Goal: Task Accomplishment & Management: Use online tool/utility

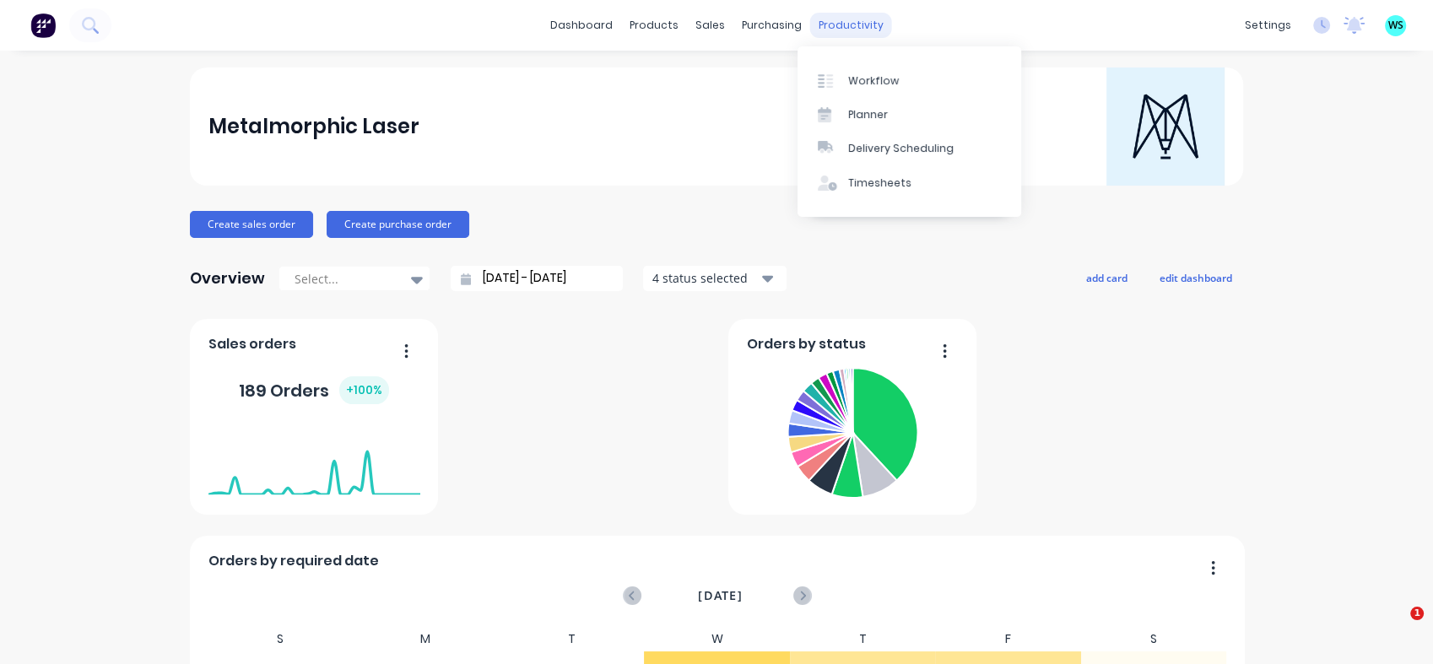
click at [820, 25] on div "productivity" at bounding box center [851, 25] width 82 height 25
click at [872, 78] on div "Workflow" at bounding box center [873, 80] width 51 height 15
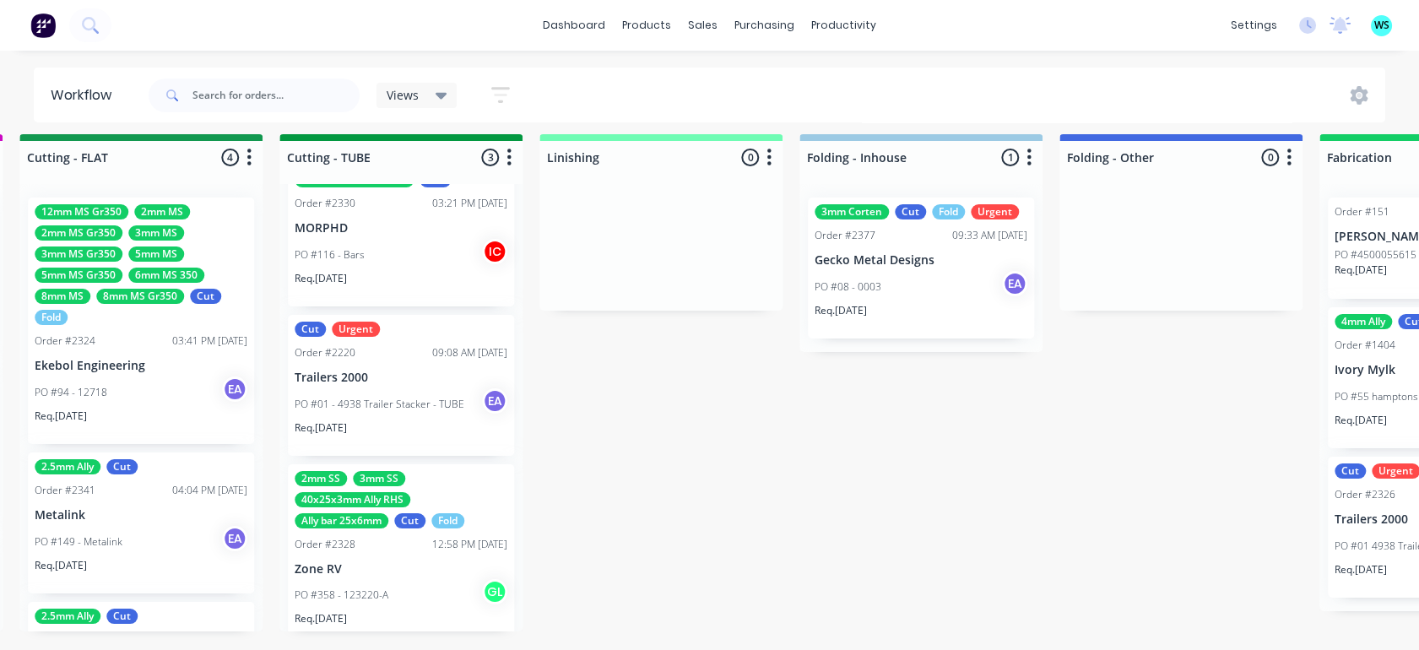
scroll to position [47, 0]
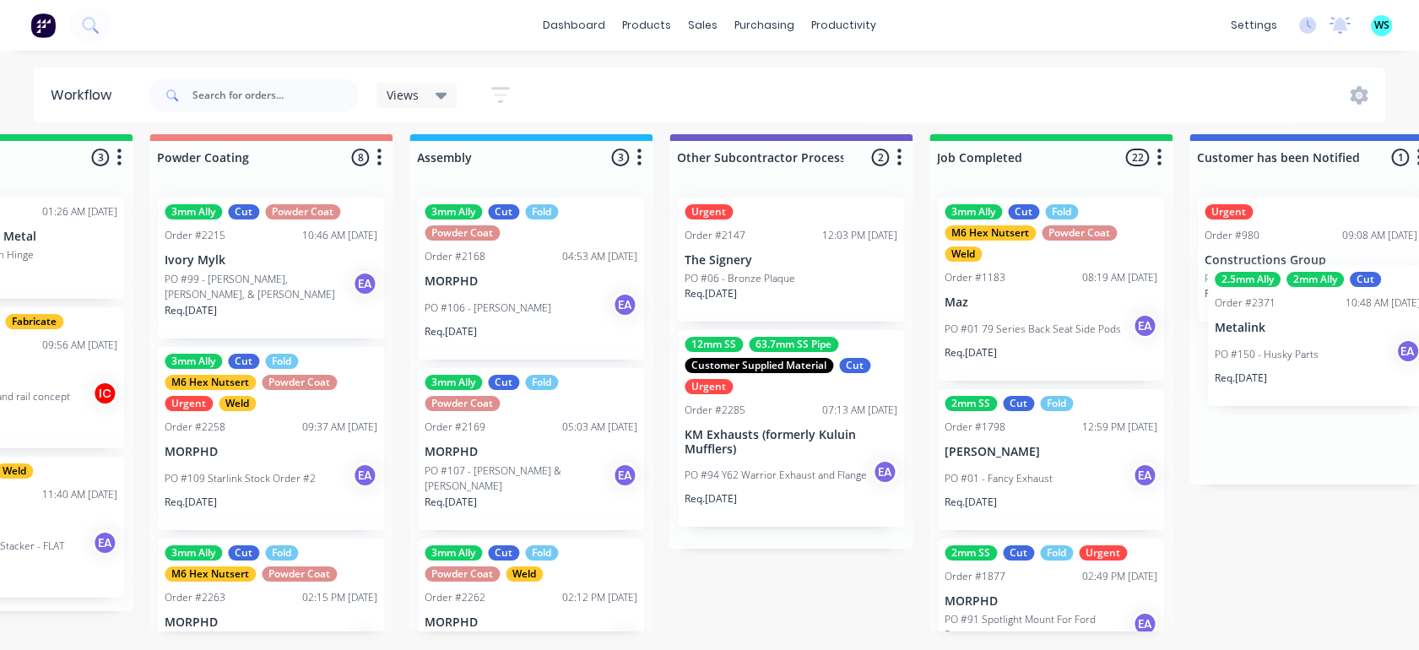
scroll to position [23, 4901]
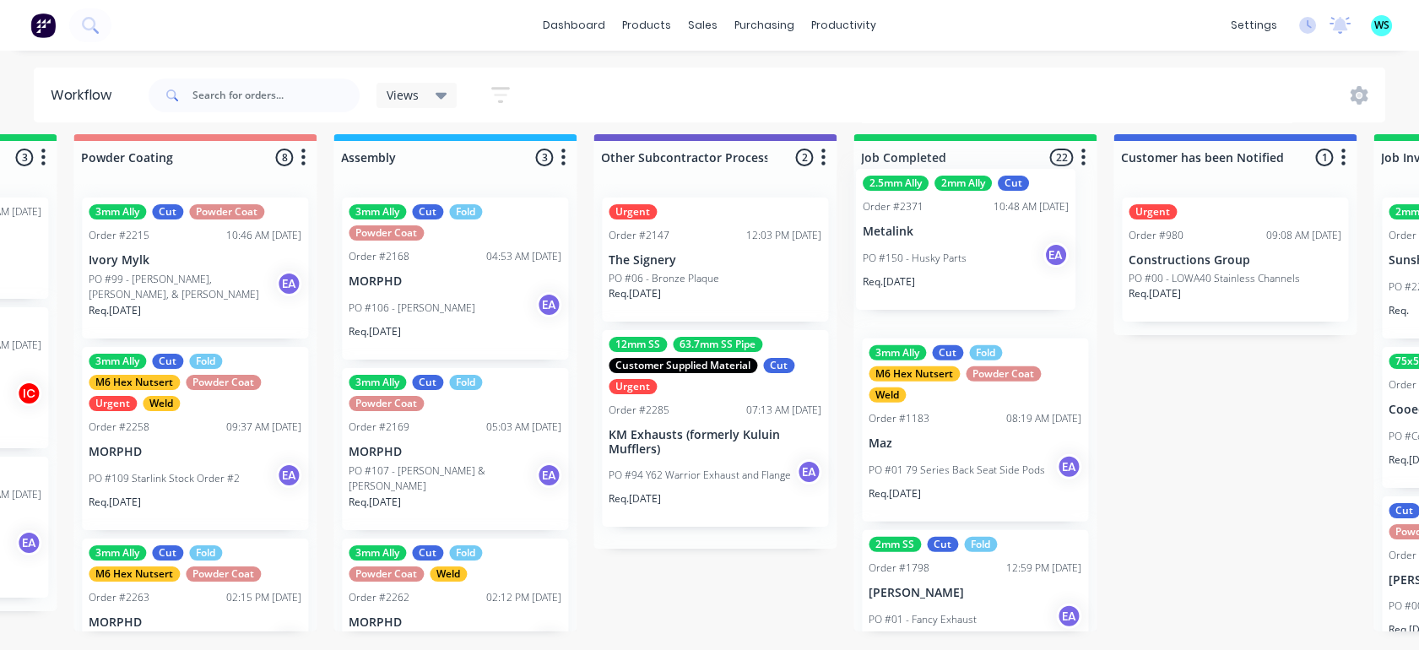
drag, startPoint x: 464, startPoint y: 548, endPoint x: 992, endPoint y: 239, distance: 611.2
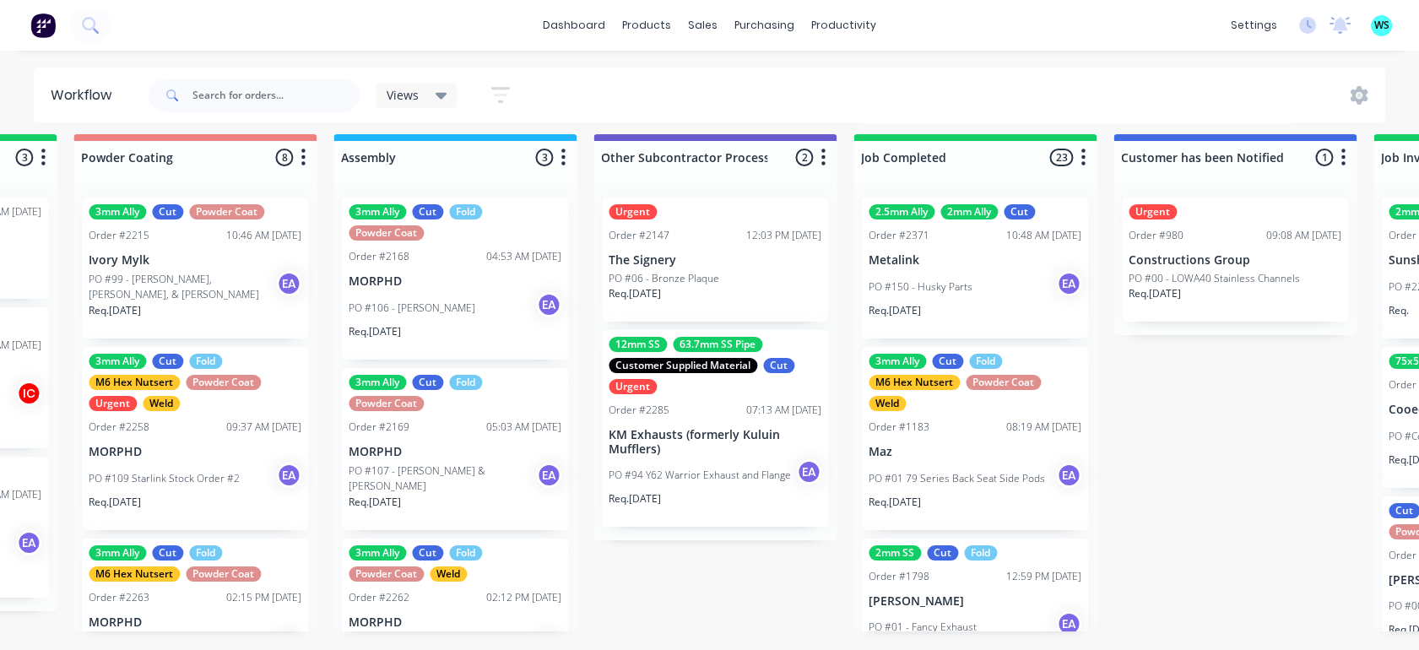
scroll to position [110, 0]
click at [209, 89] on input "text" at bounding box center [275, 95] width 167 height 34
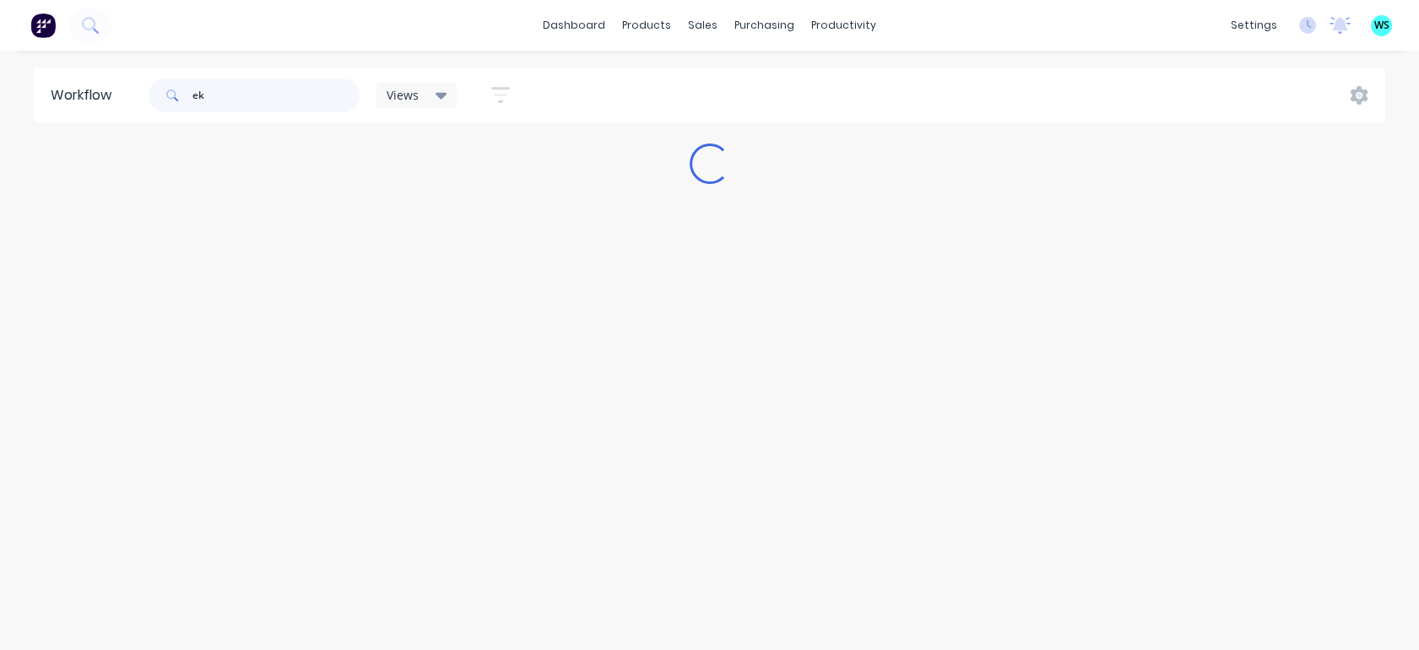
scroll to position [0, 0]
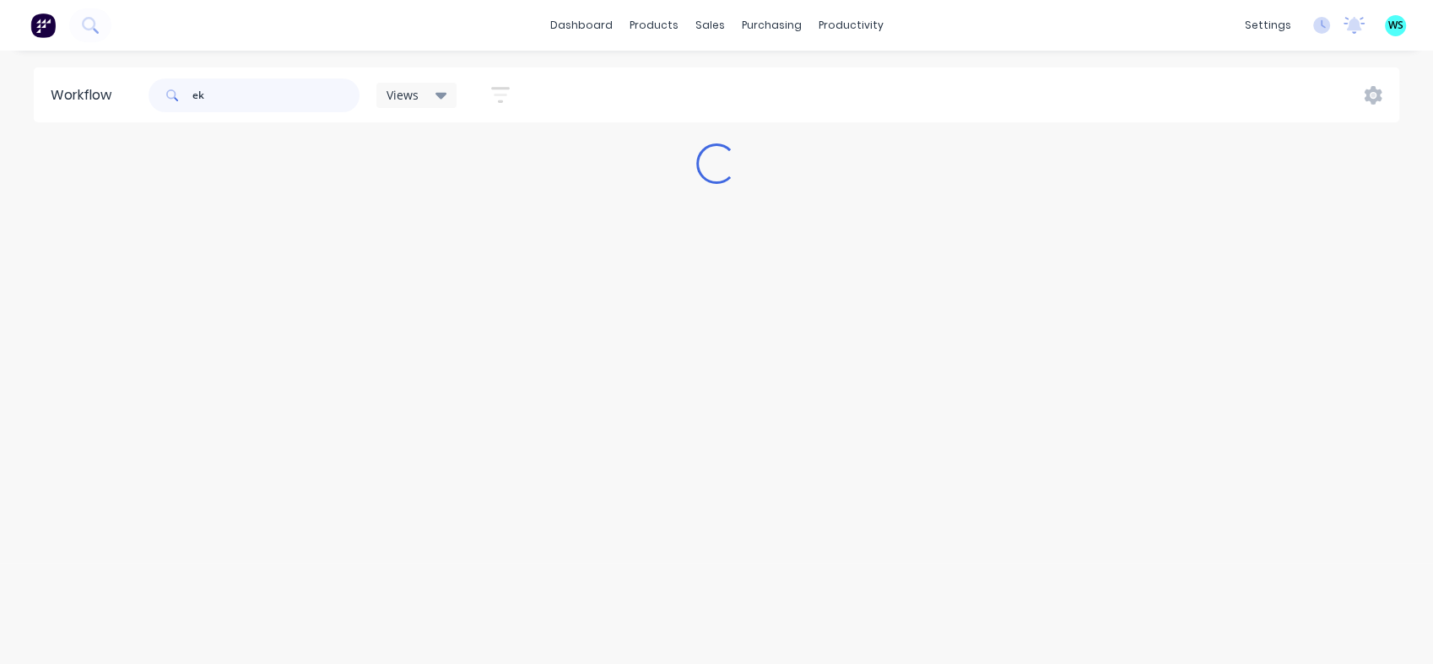
type input "ek"
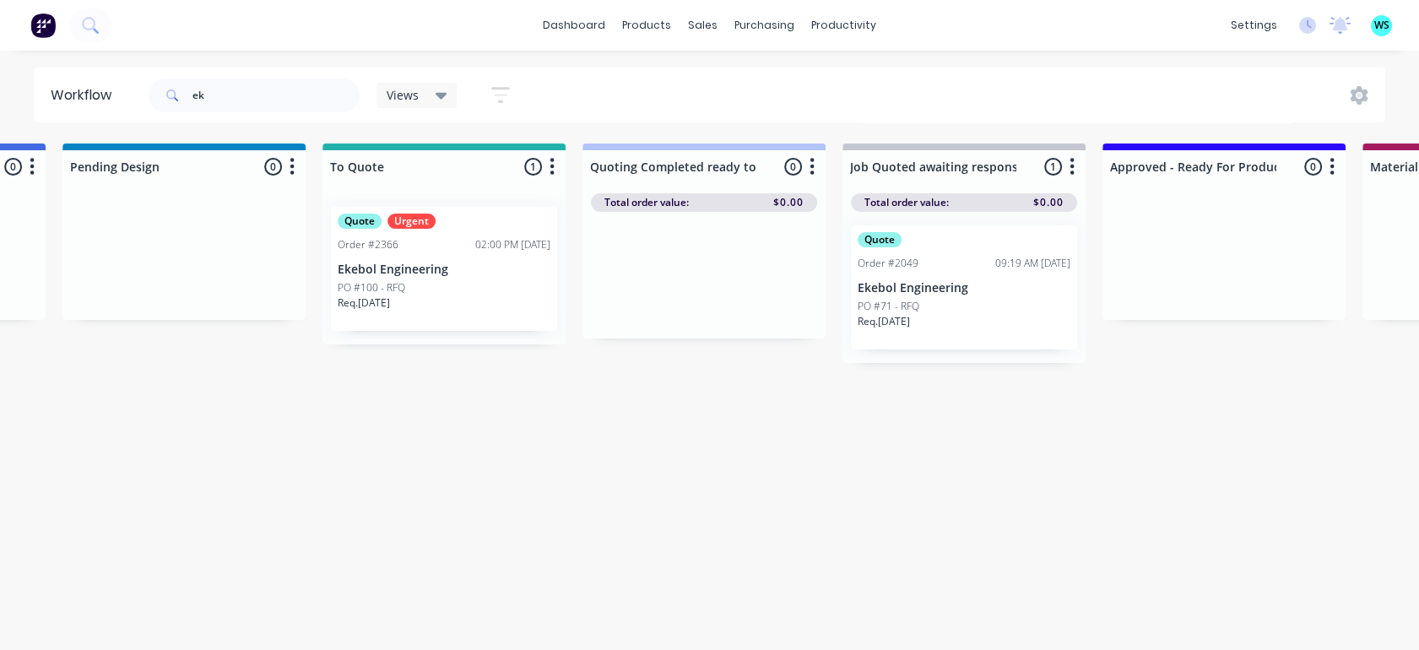
drag, startPoint x: 638, startPoint y: 400, endPoint x: 769, endPoint y: 398, distance: 130.8
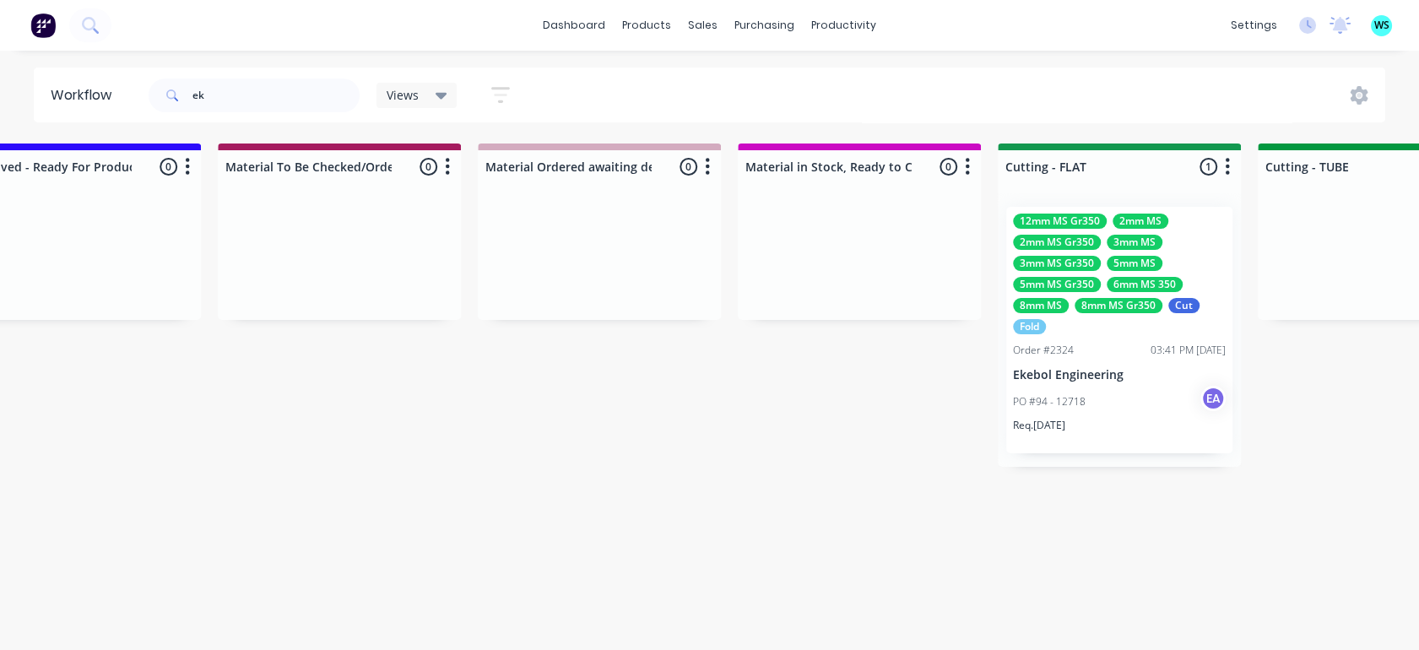
drag, startPoint x: 769, startPoint y: 398, endPoint x: 941, endPoint y: 397, distance: 172.2
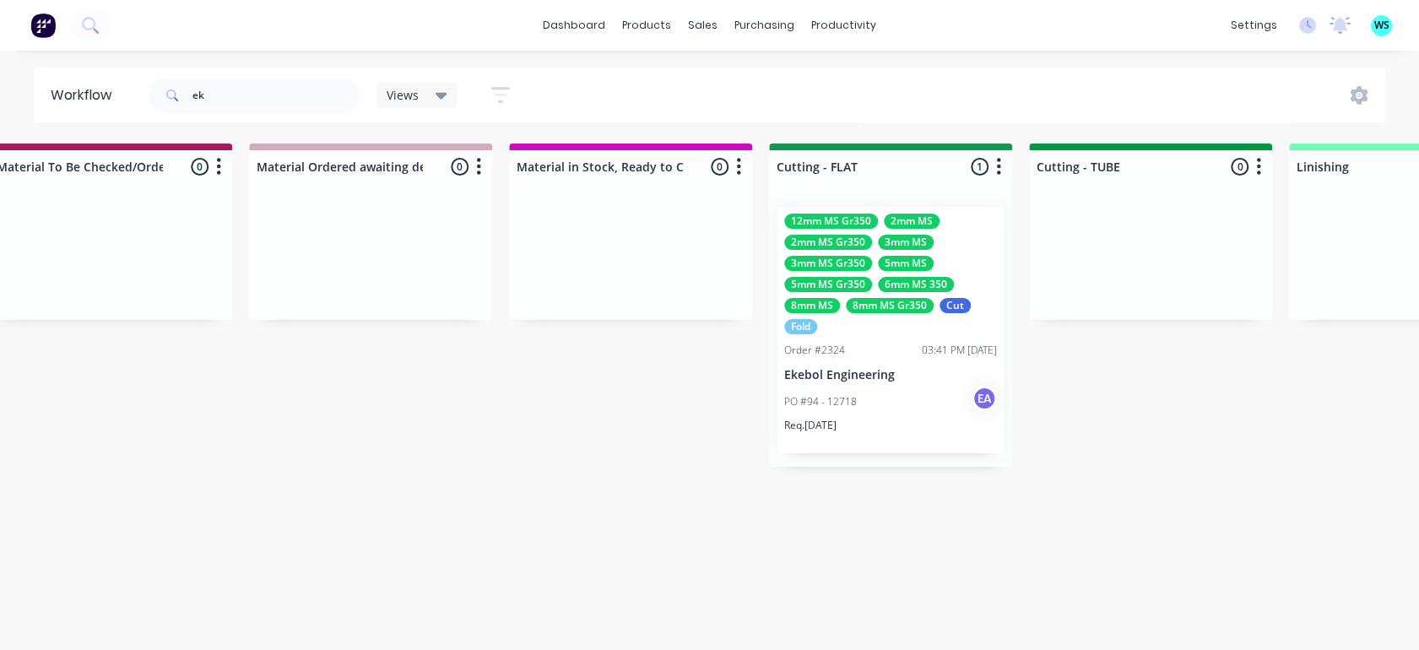
click at [873, 340] on div "12mm MS Gr350 2mm MS 2mm MS Gr350 3mm MS 3mm MS Gr350 5mm MS 5mm MS Gr350 6mm M…" at bounding box center [890, 330] width 226 height 246
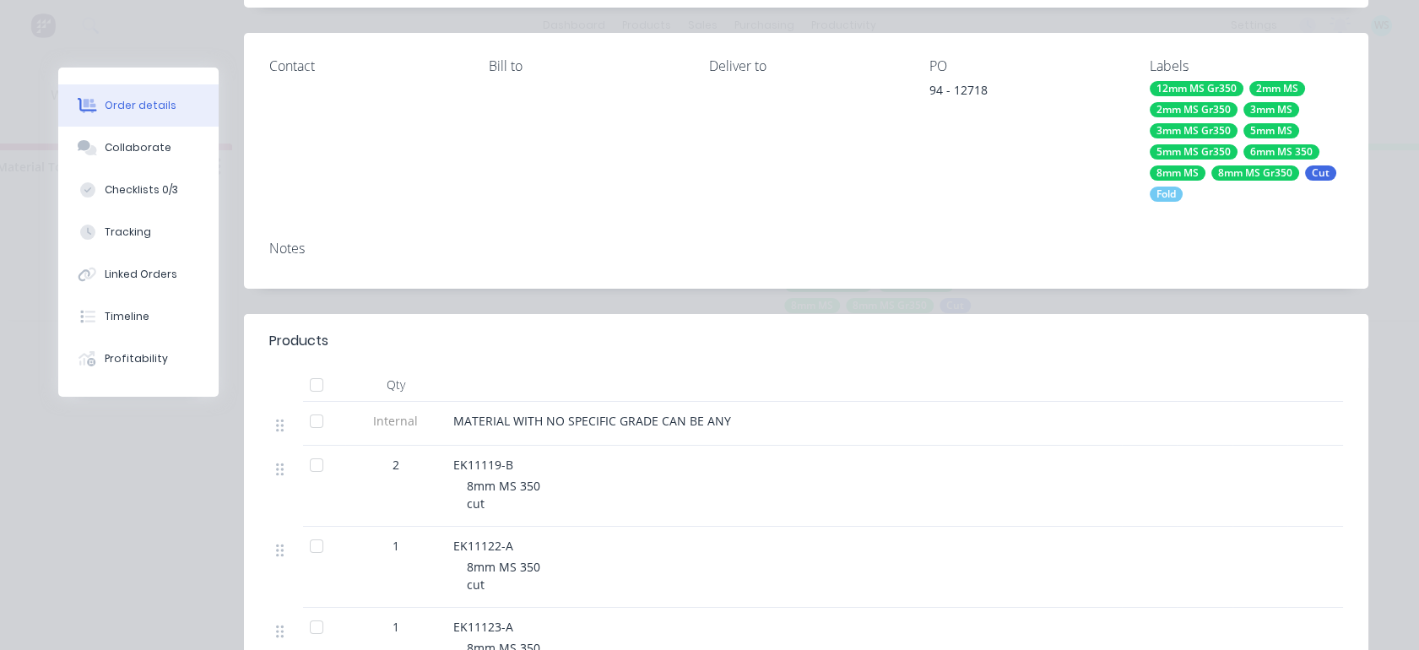
scroll to position [187, 0]
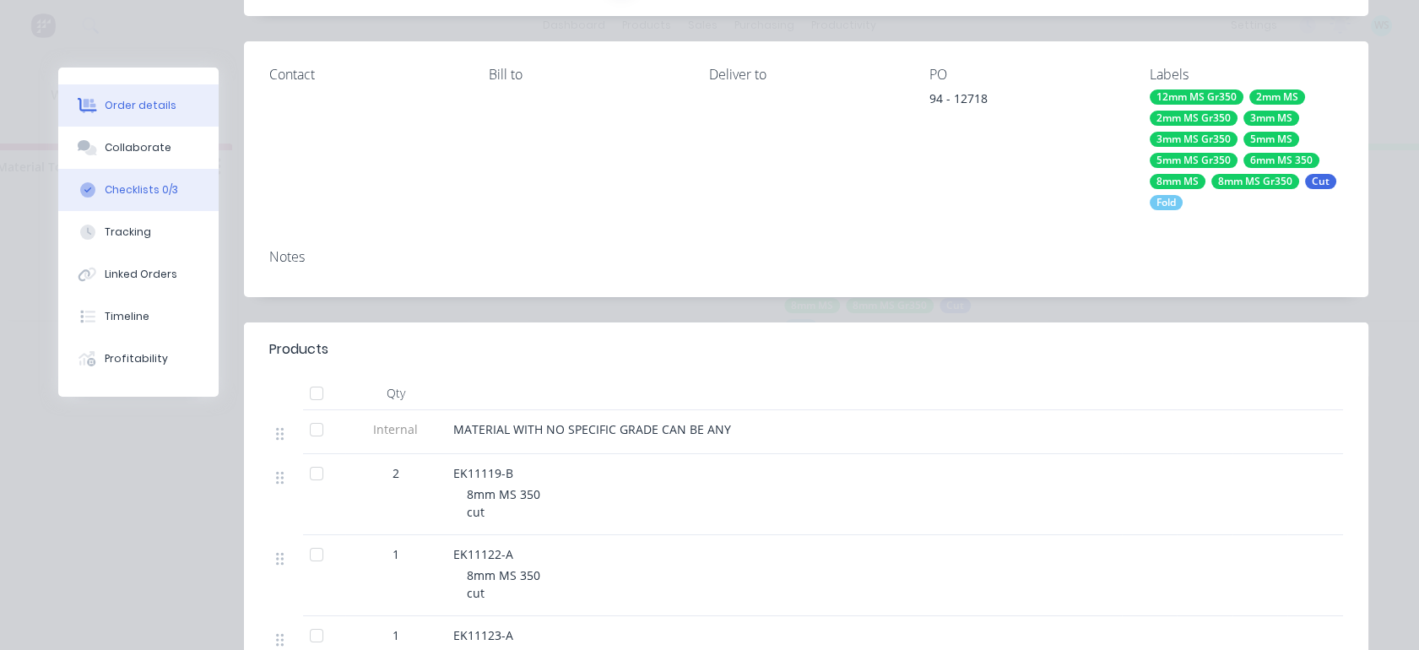
click at [139, 180] on button "Checklists 0/3" at bounding box center [138, 190] width 160 height 42
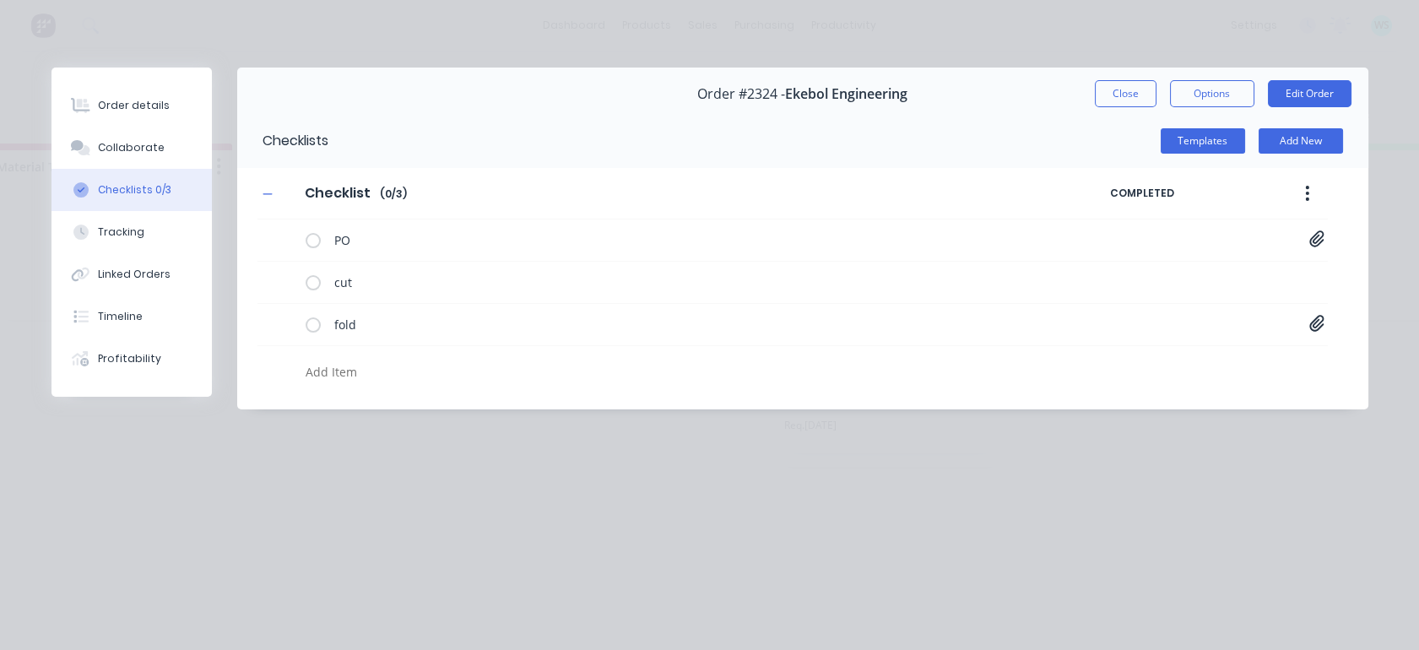
scroll to position [0, 0]
click at [1322, 325] on icon at bounding box center [1316, 323] width 15 height 17
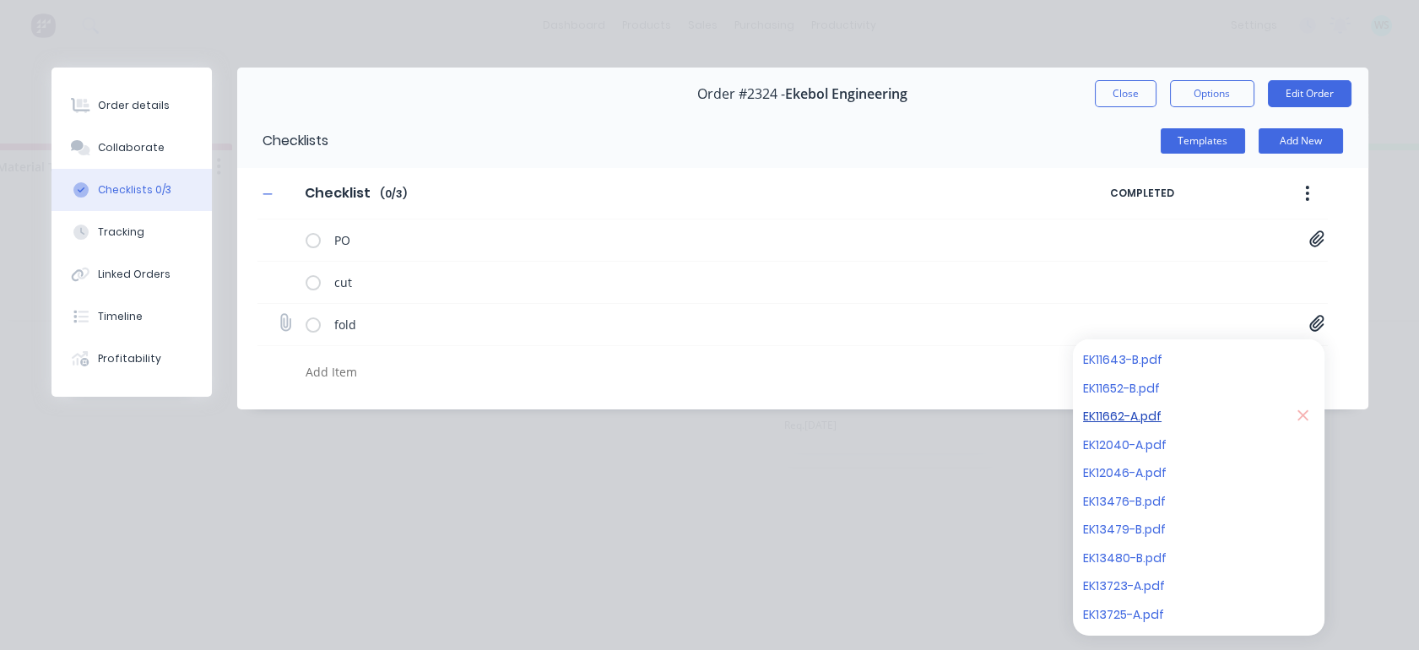
click at [1131, 415] on link "EK11662-A.pdf" at bounding box center [1181, 417] width 197 height 18
click at [1314, 238] on icon at bounding box center [1316, 238] width 14 height 16
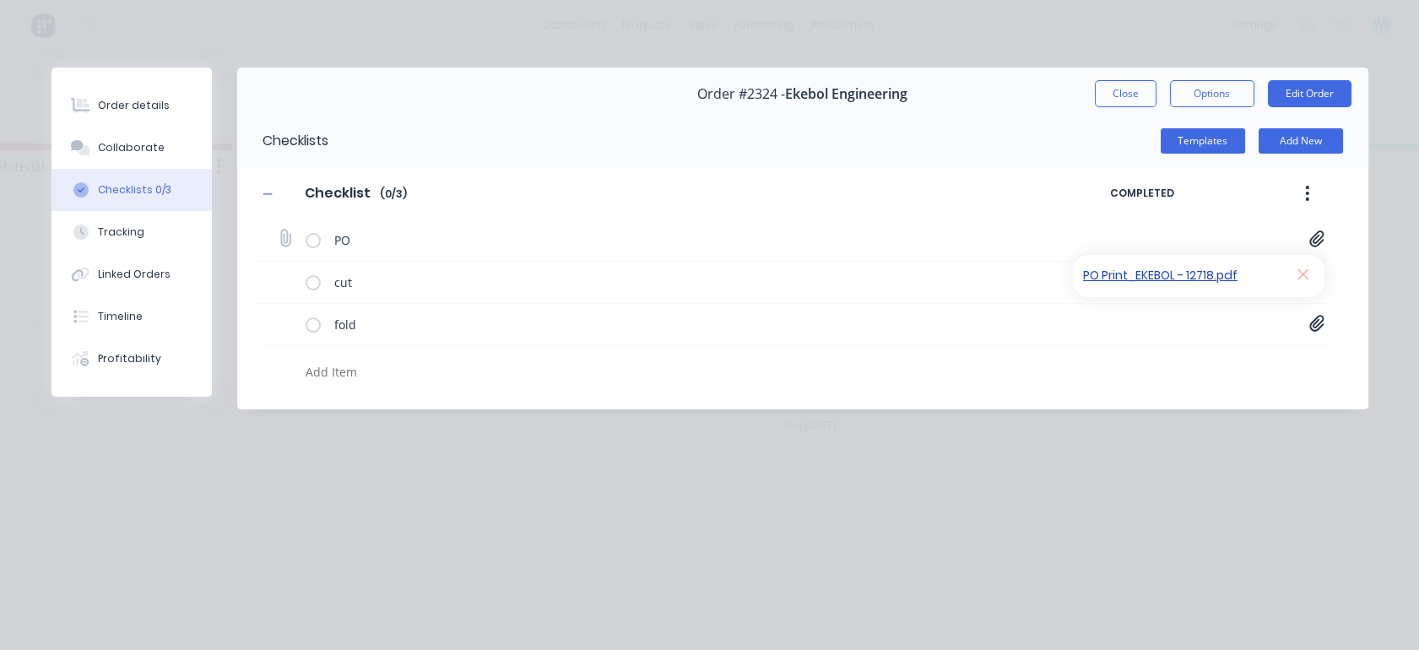
click at [1122, 269] on link "PO Print_EKEBOL - 12718.pdf" at bounding box center [1181, 276] width 197 height 18
click at [1205, 98] on button "Options" at bounding box center [1212, 93] width 84 height 27
type textarea "x"
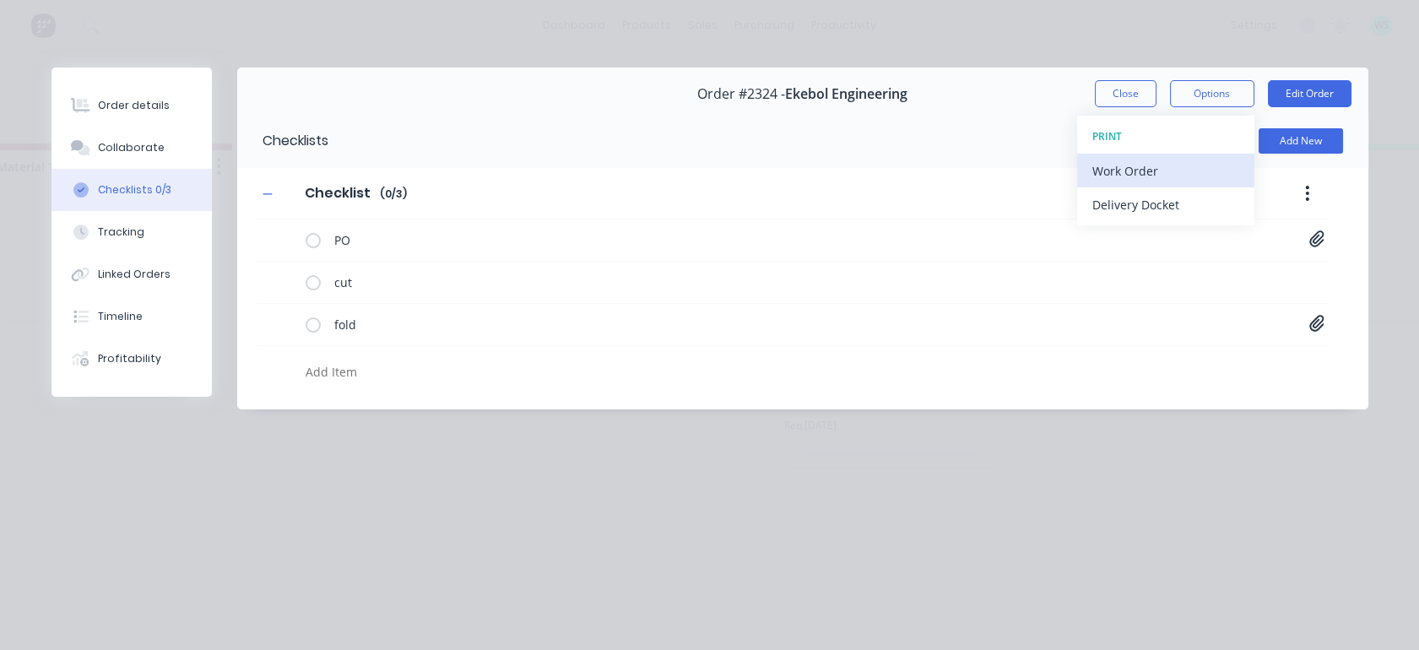
click at [1144, 176] on div "Work Order" at bounding box center [1165, 171] width 147 height 24
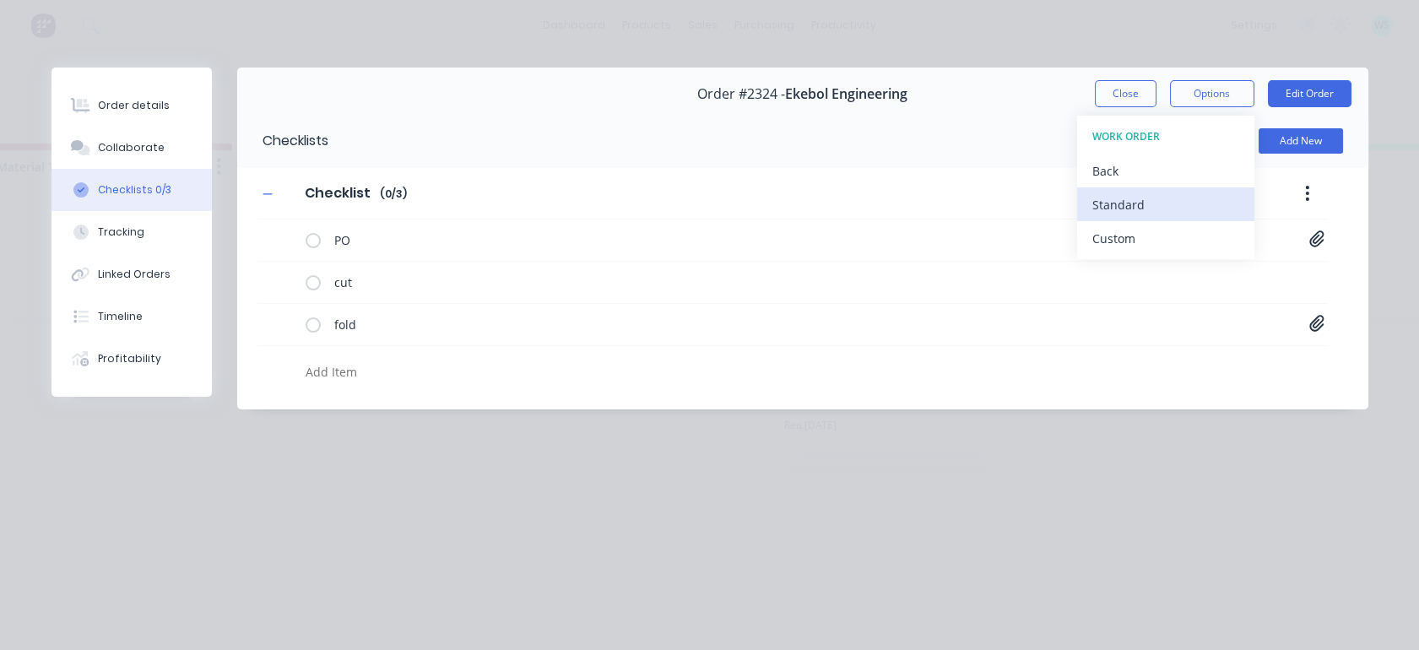
click at [1140, 197] on div "Standard" at bounding box center [1165, 204] width 147 height 24
